Goal: Transaction & Acquisition: Purchase product/service

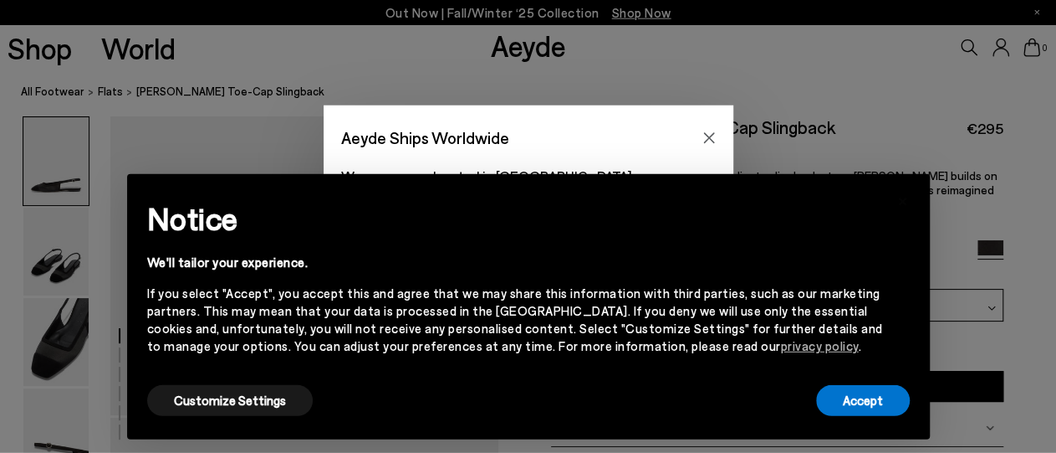
scroll to position [43, 0]
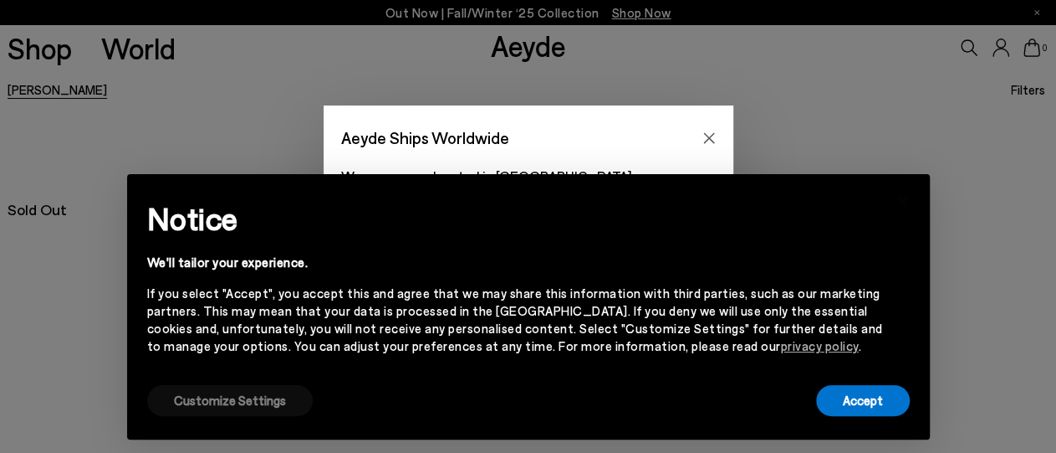
click at [263, 401] on button "Customize Settings" at bounding box center [230, 400] width 166 height 31
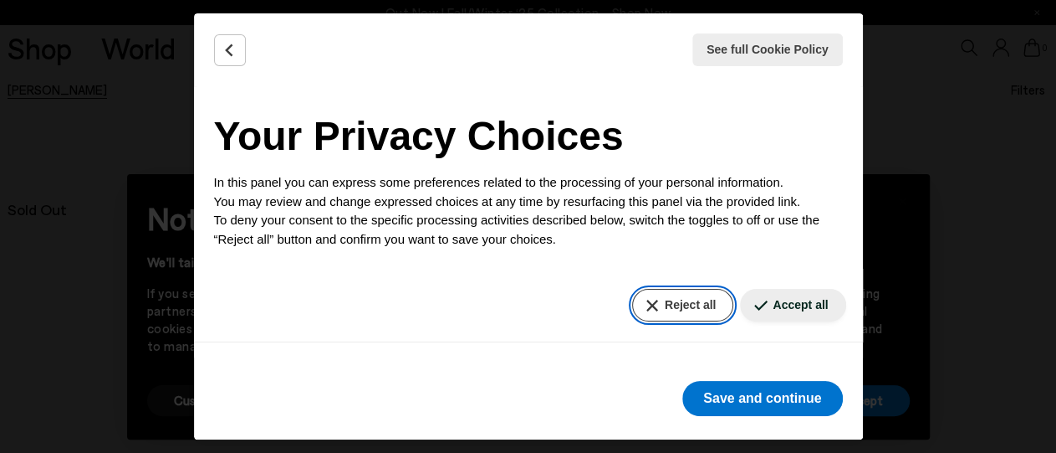
click at [698, 310] on button "Reject all" at bounding box center [682, 305] width 101 height 33
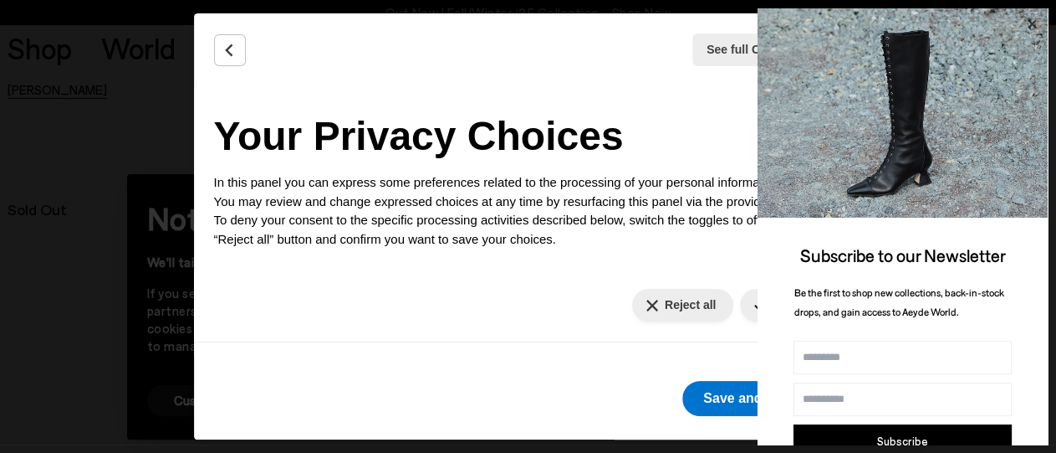
click at [1031, 21] on icon at bounding box center [1032, 24] width 8 height 8
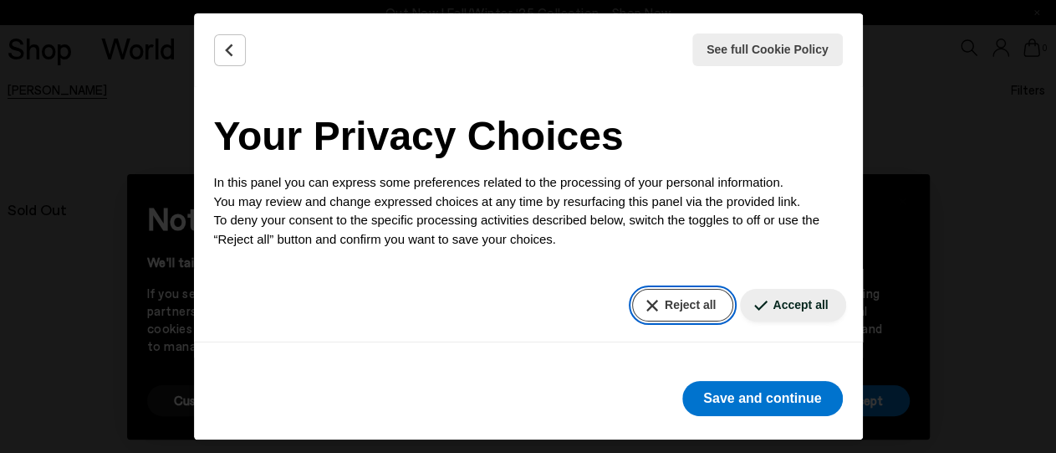
click at [664, 319] on button "Reject all" at bounding box center [682, 305] width 101 height 33
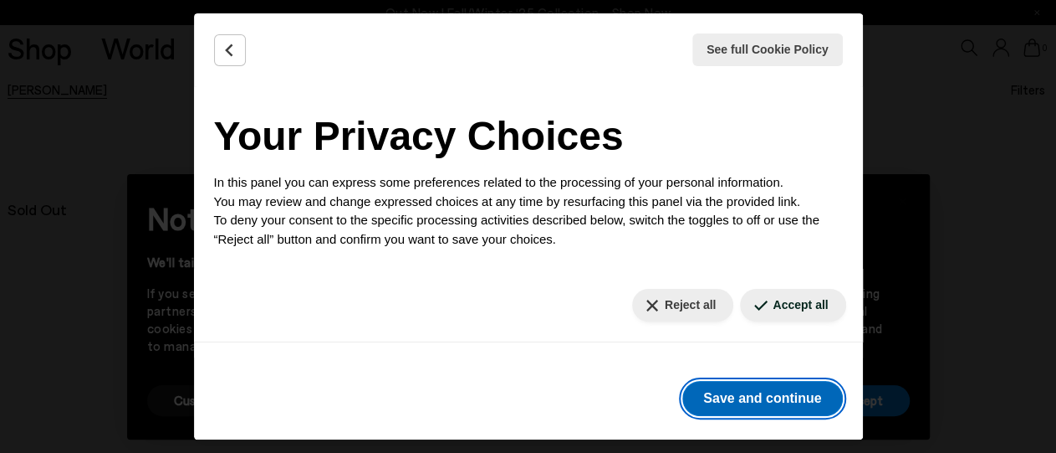
click at [739, 389] on button "Save and continue" at bounding box center [763, 398] width 160 height 35
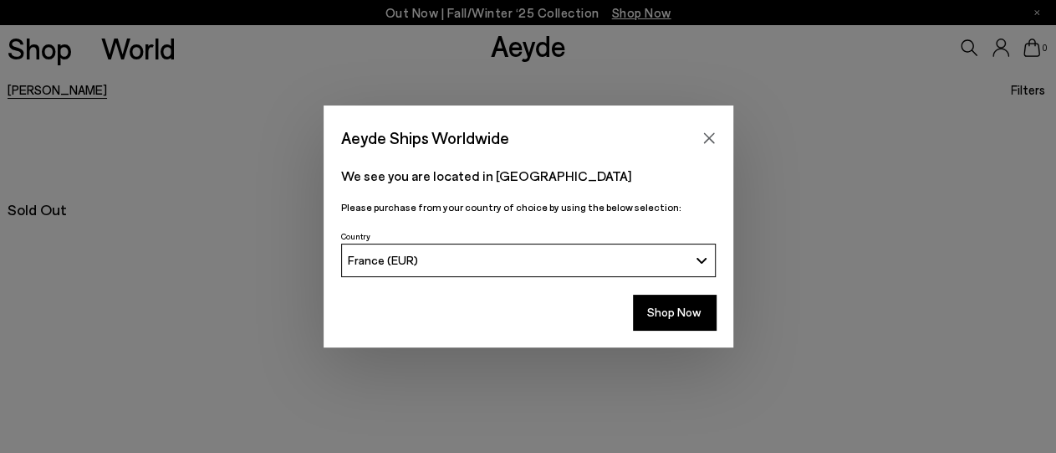
click at [849, 186] on div "Aeyde Ships Worldwide We see you are located in [GEOGRAPHIC_DATA] Please purcha…" at bounding box center [528, 225] width 1056 height 241
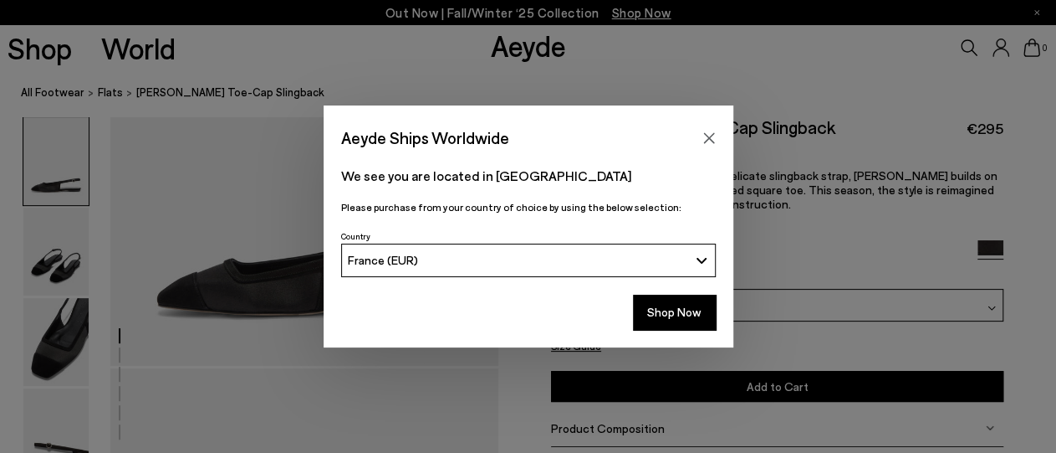
click at [701, 314] on button "Shop Now" at bounding box center [674, 311] width 83 height 35
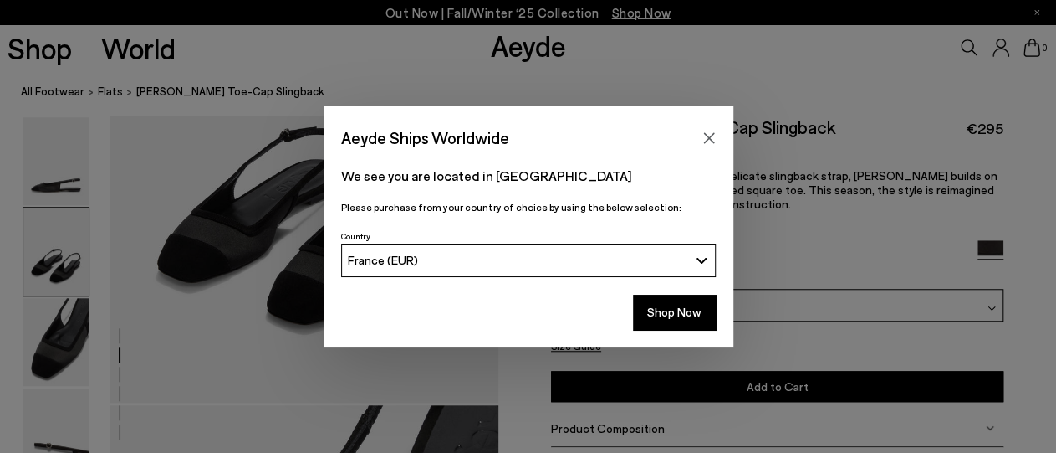
scroll to position [609, 0]
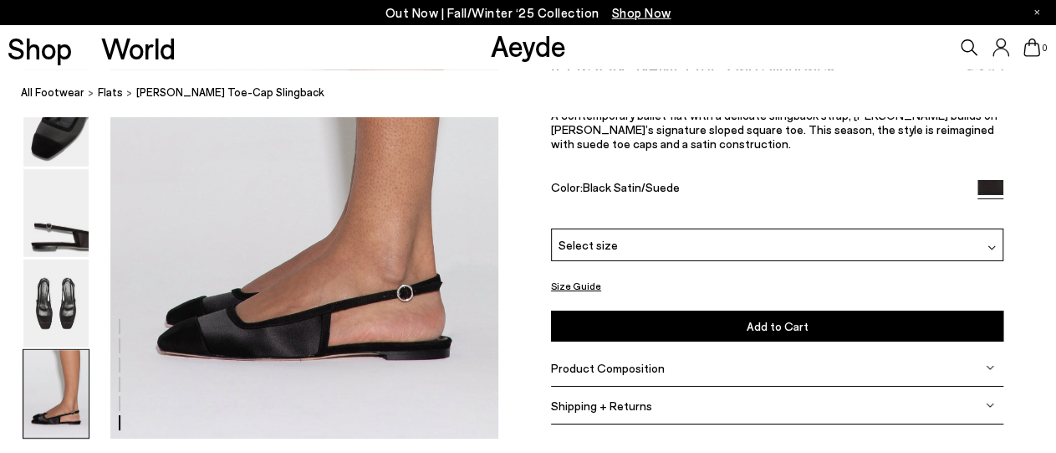
scroll to position [2653, 0]
